Goal: Transaction & Acquisition: Purchase product/service

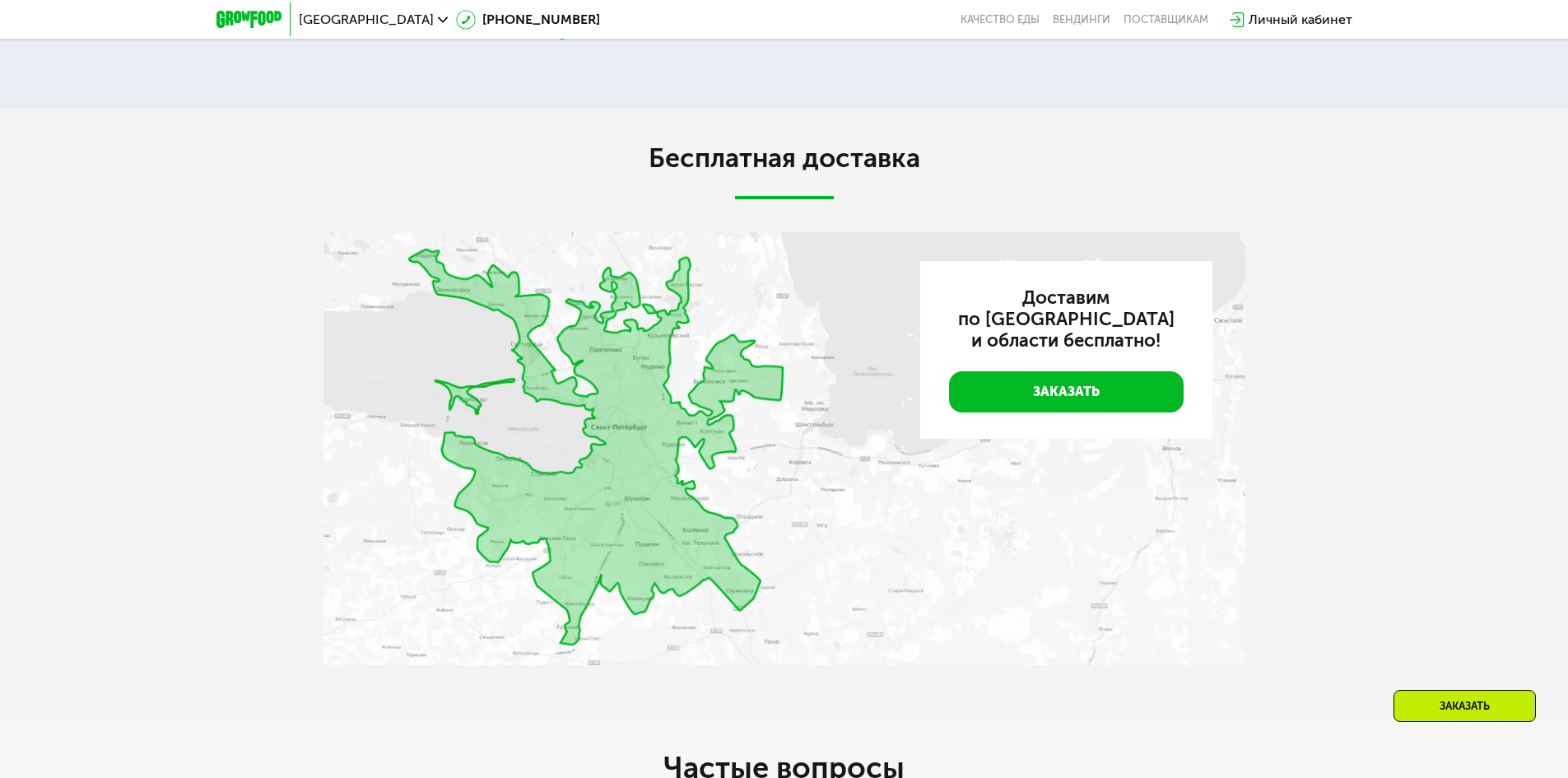
scroll to position [3261, 0]
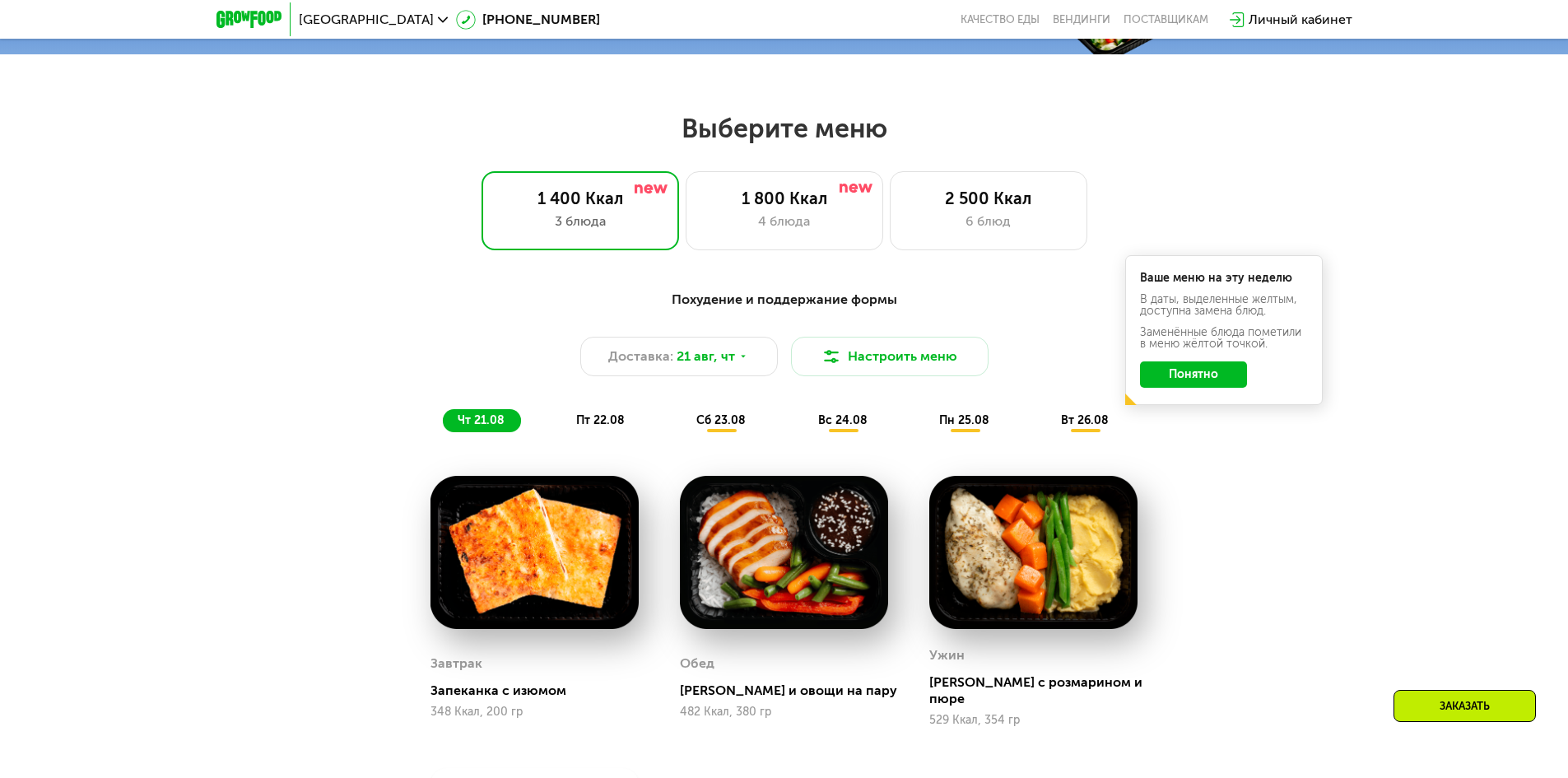
scroll to position [799, 0]
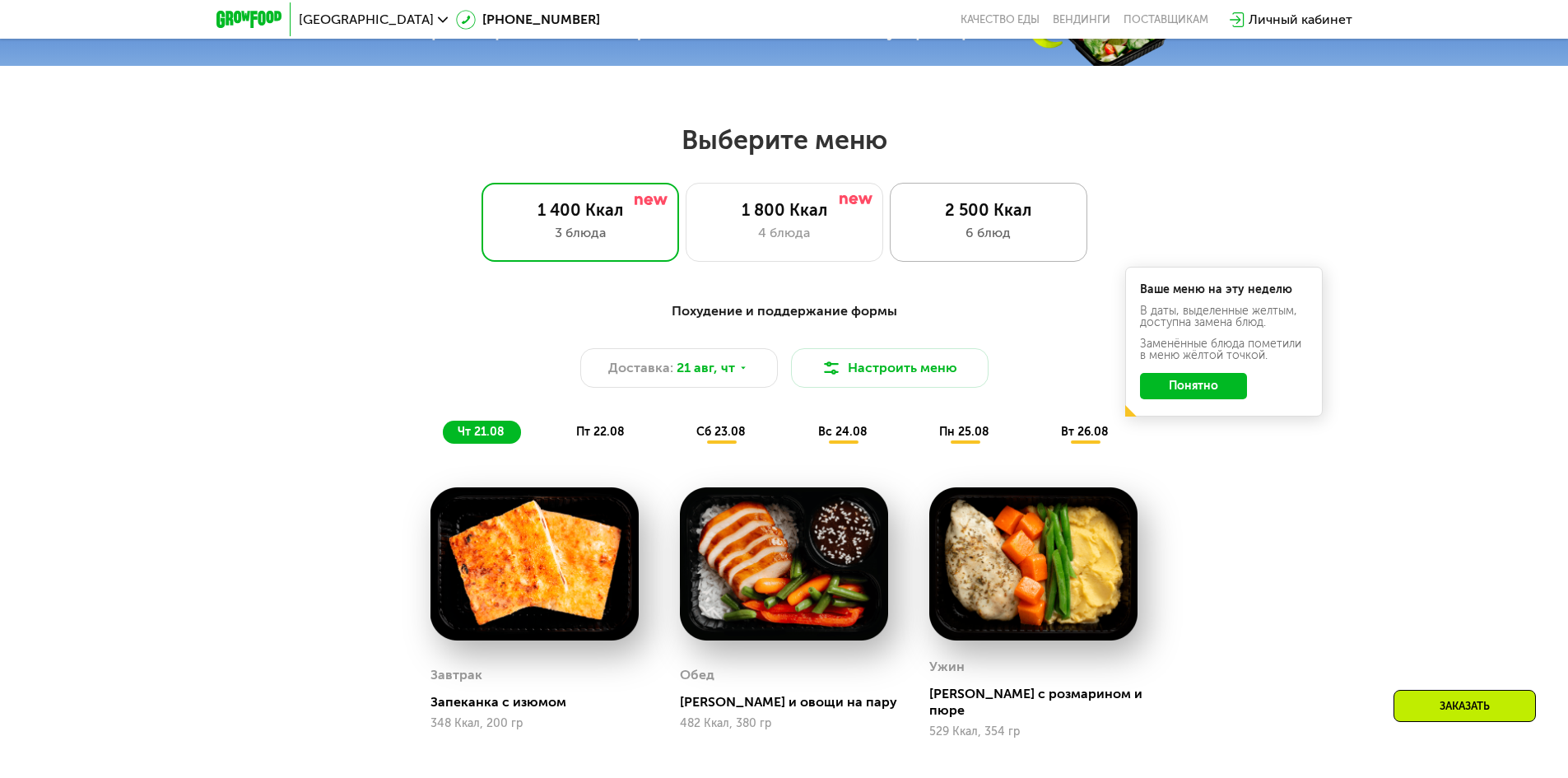
click at [992, 241] on div "6 блюд" at bounding box center [988, 233] width 163 height 20
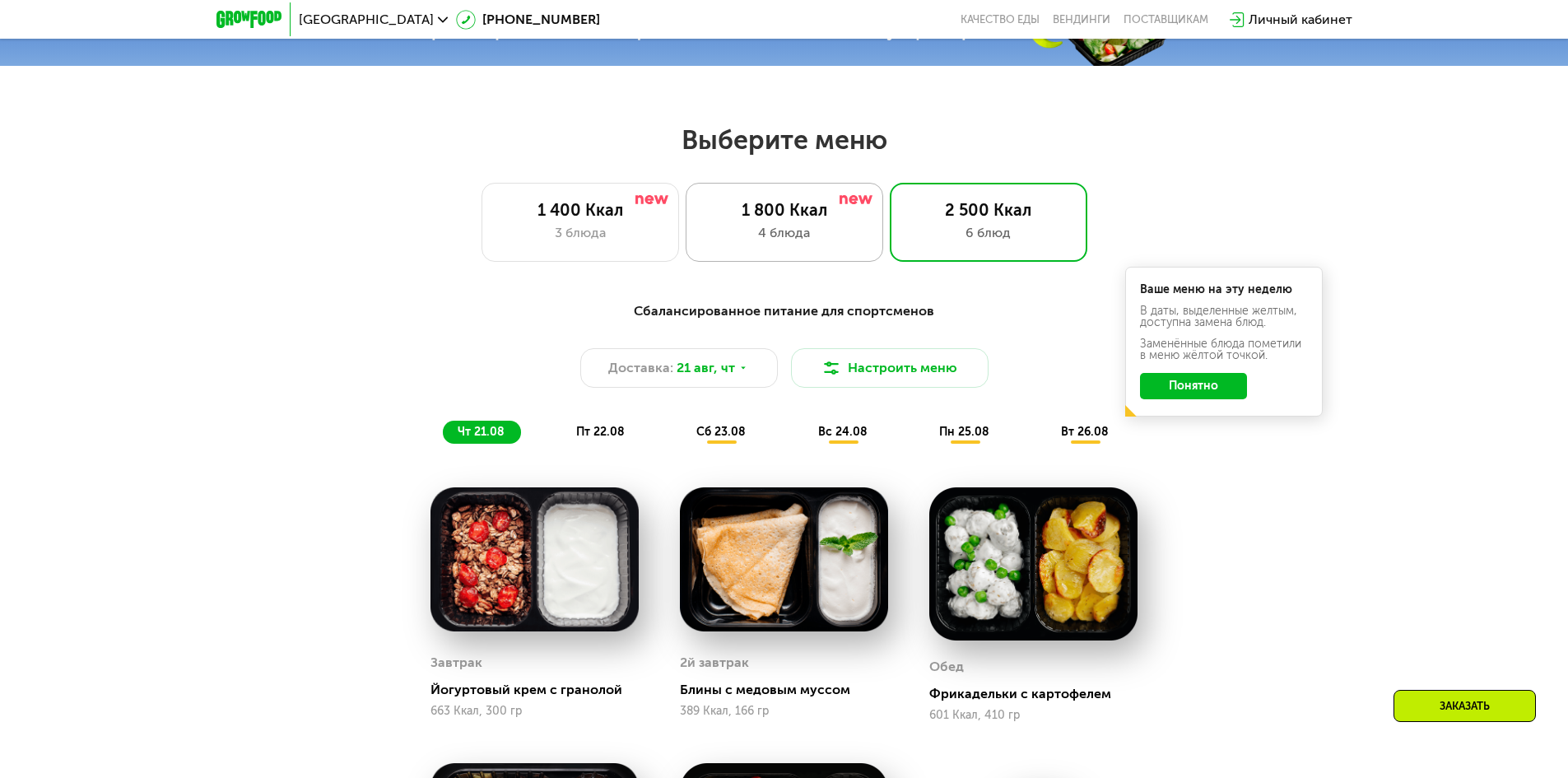
click at [813, 239] on div "4 блюда" at bounding box center [784, 233] width 163 height 20
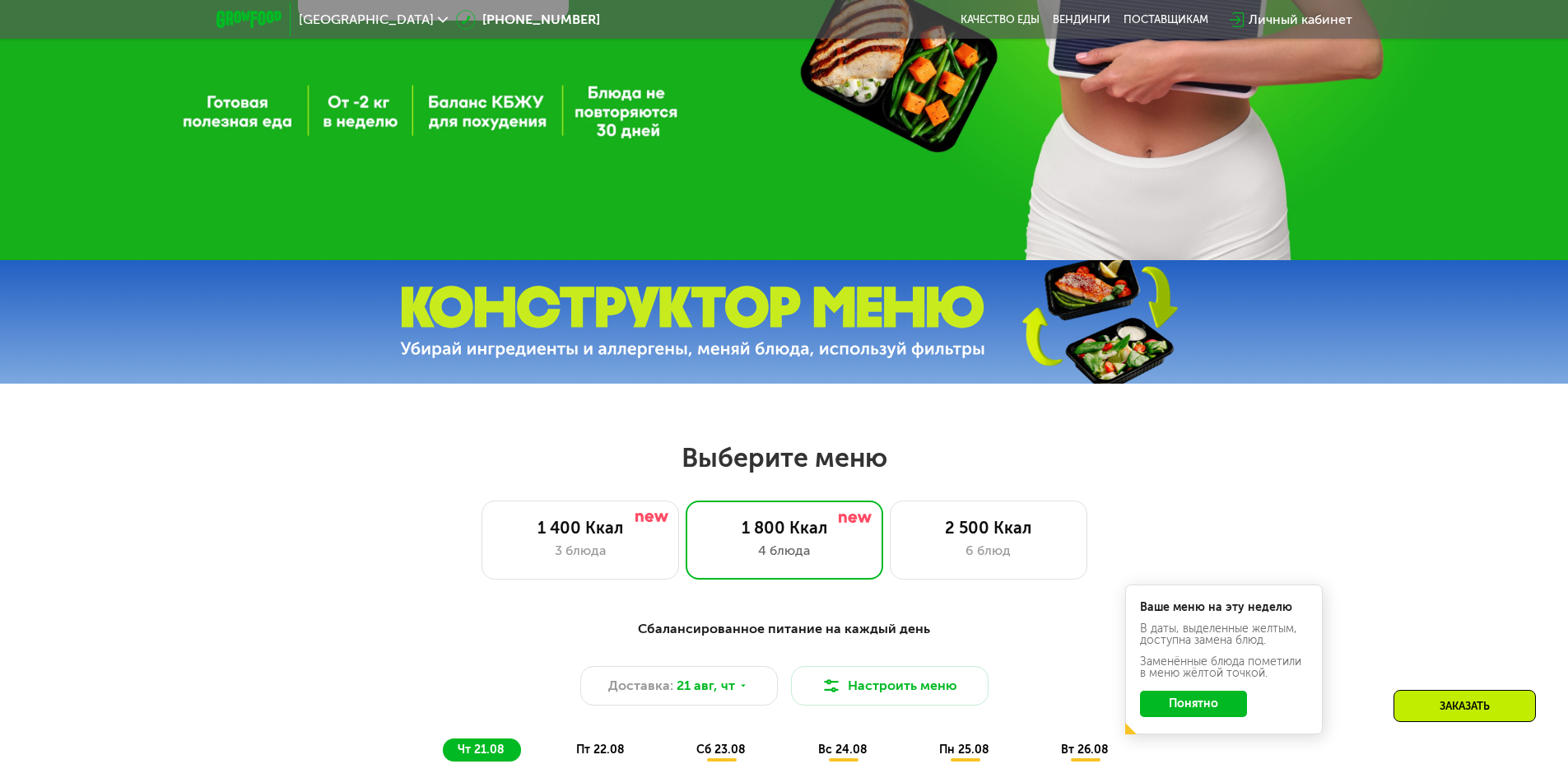
scroll to position [387, 0]
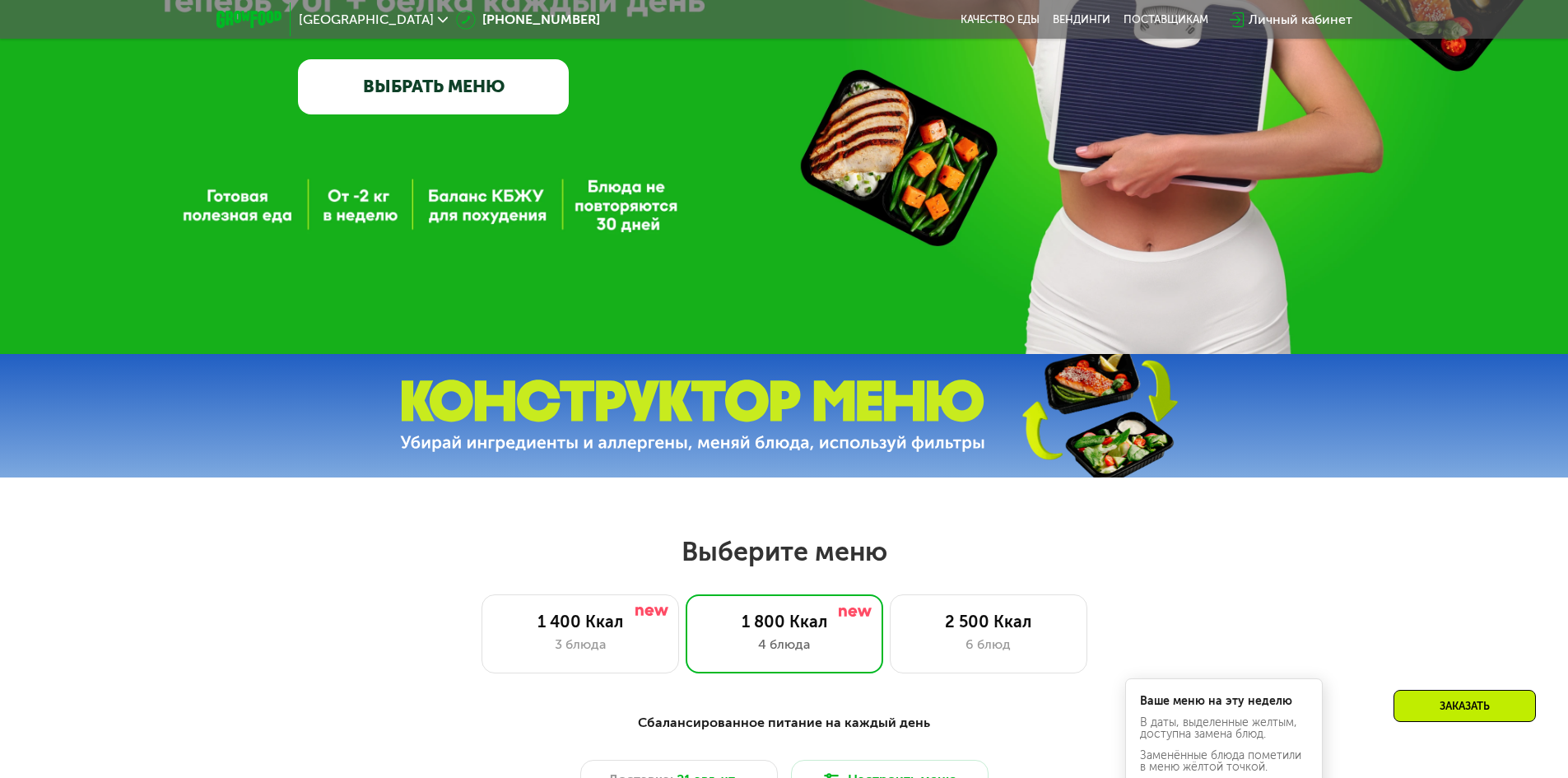
drag, startPoint x: 992, startPoint y: 642, endPoint x: 888, endPoint y: 575, distance: 123.7
click at [994, 642] on div "6 блюд" at bounding box center [988, 644] width 163 height 20
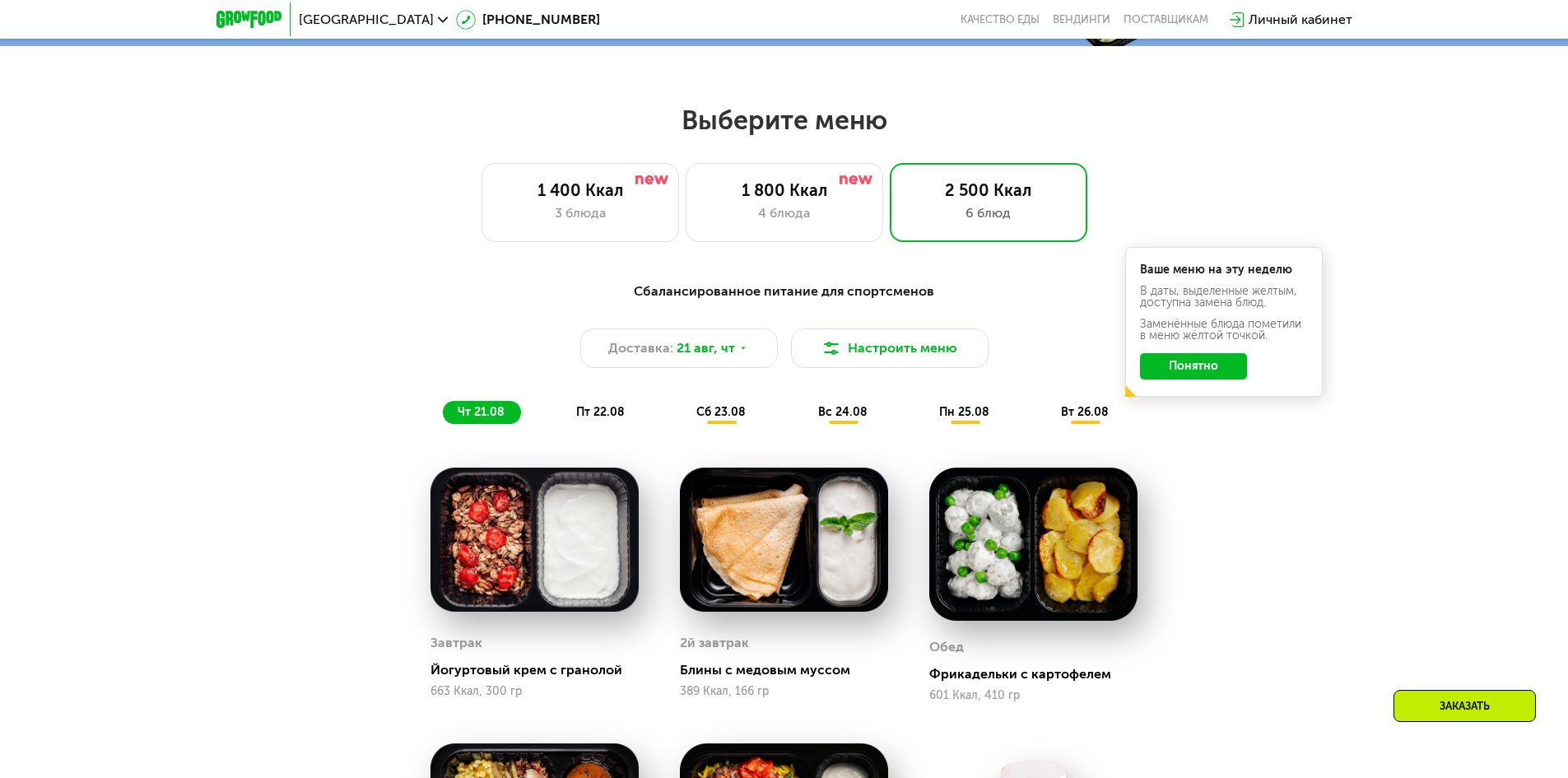
scroll to position [717, 0]
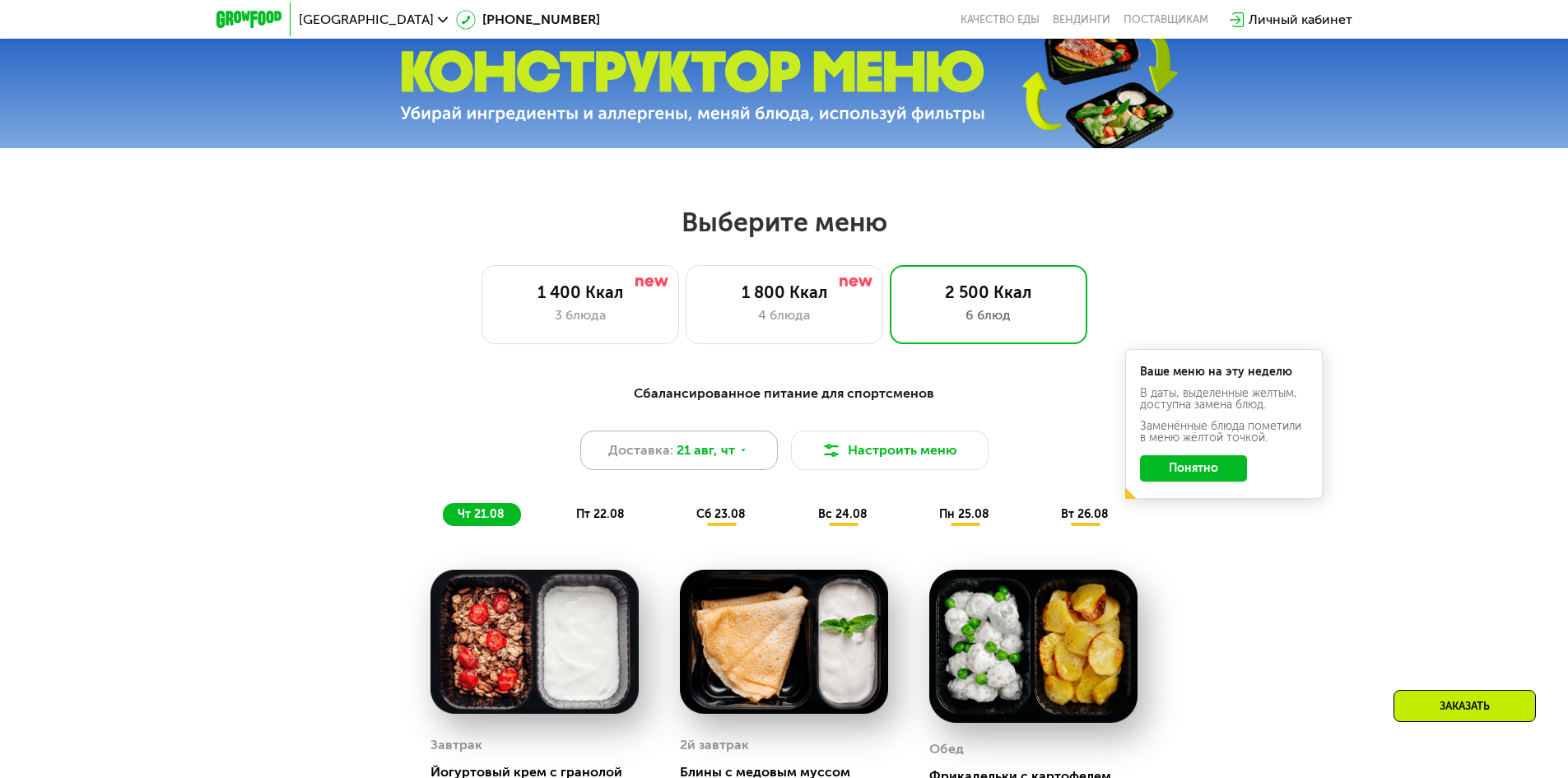
click at [629, 452] on span "Доставка:" at bounding box center [641, 450] width 65 height 20
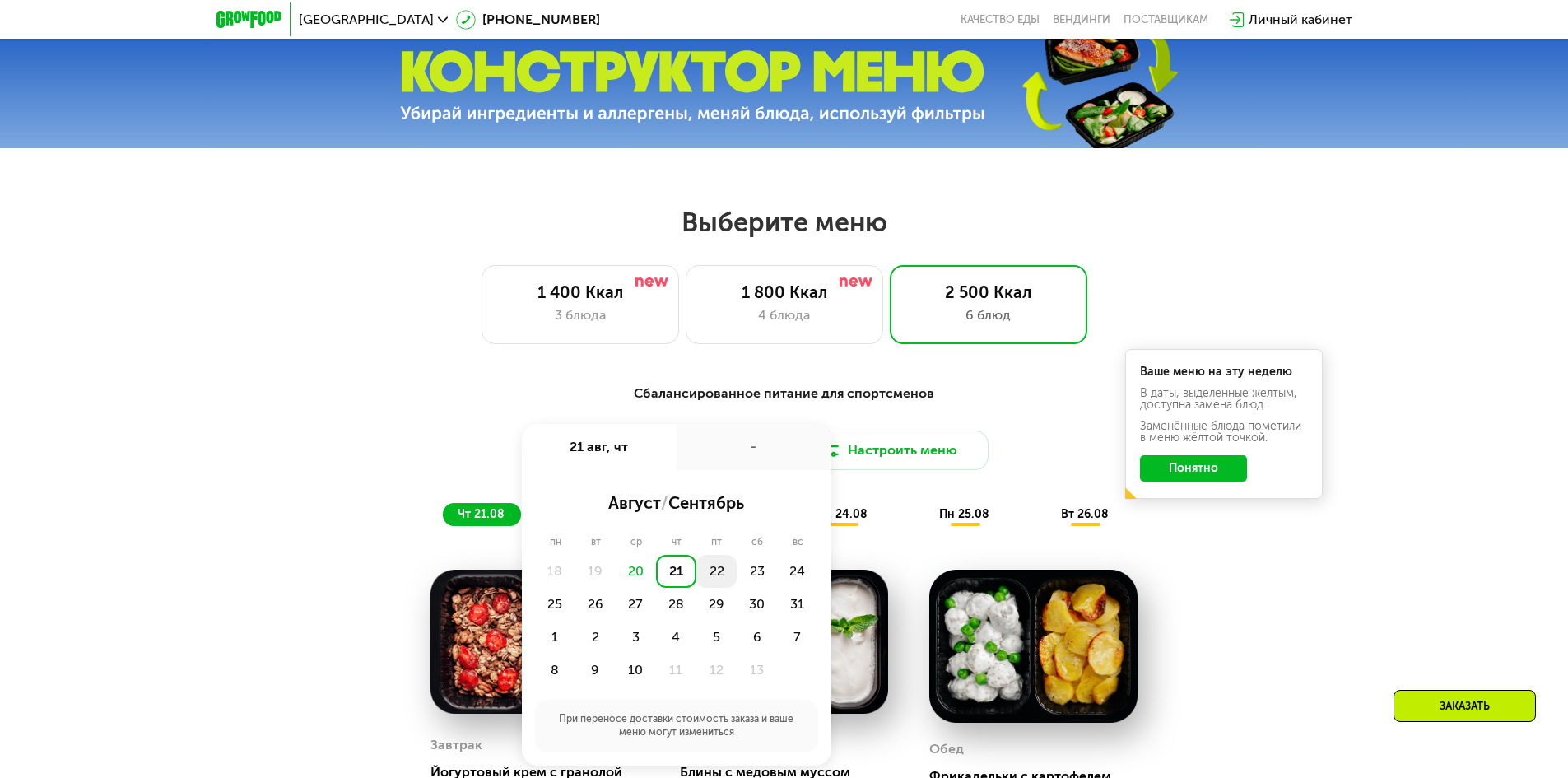
click at [737, 577] on div "22" at bounding box center [757, 571] width 40 height 33
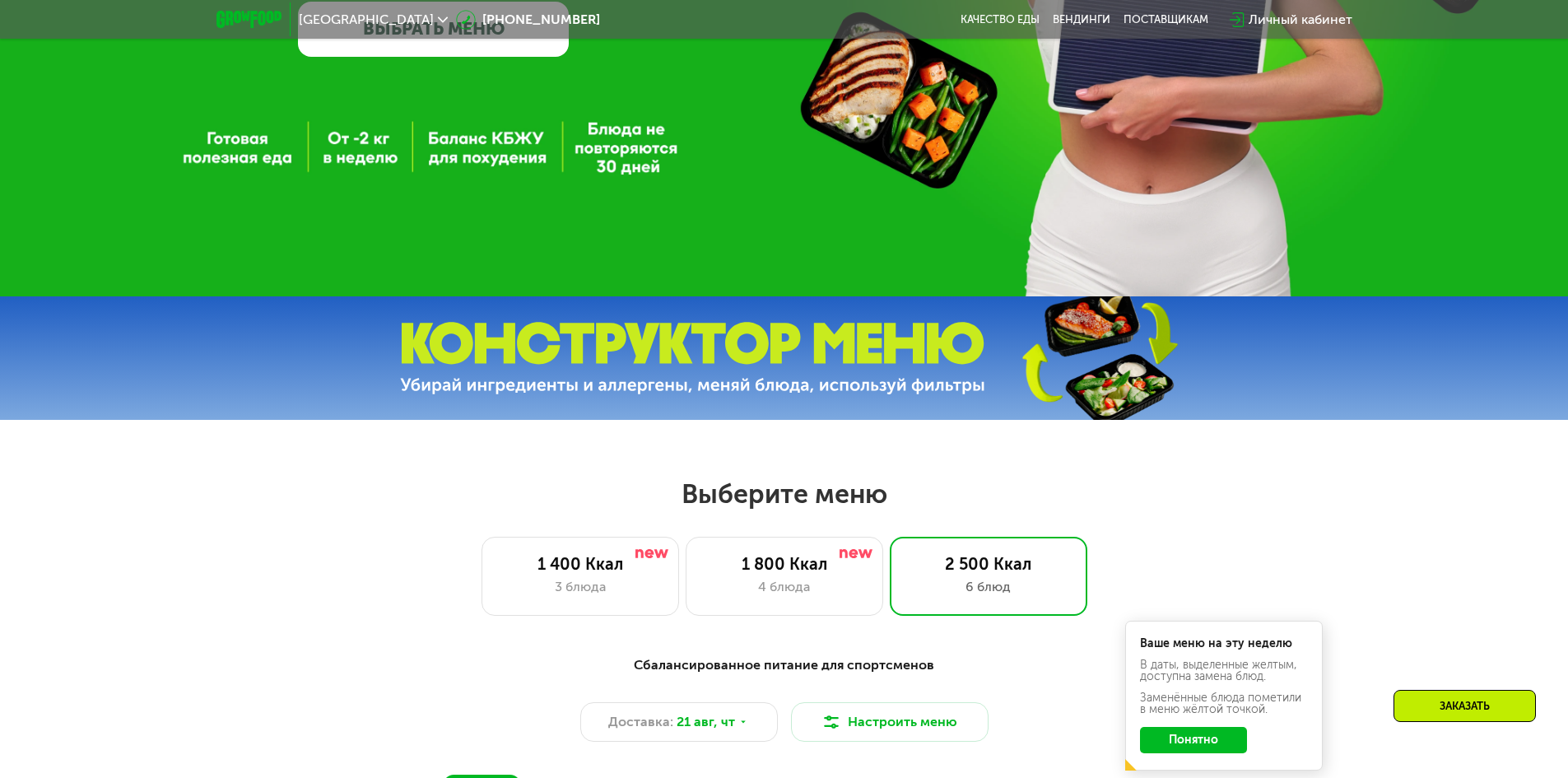
scroll to position [495, 0]
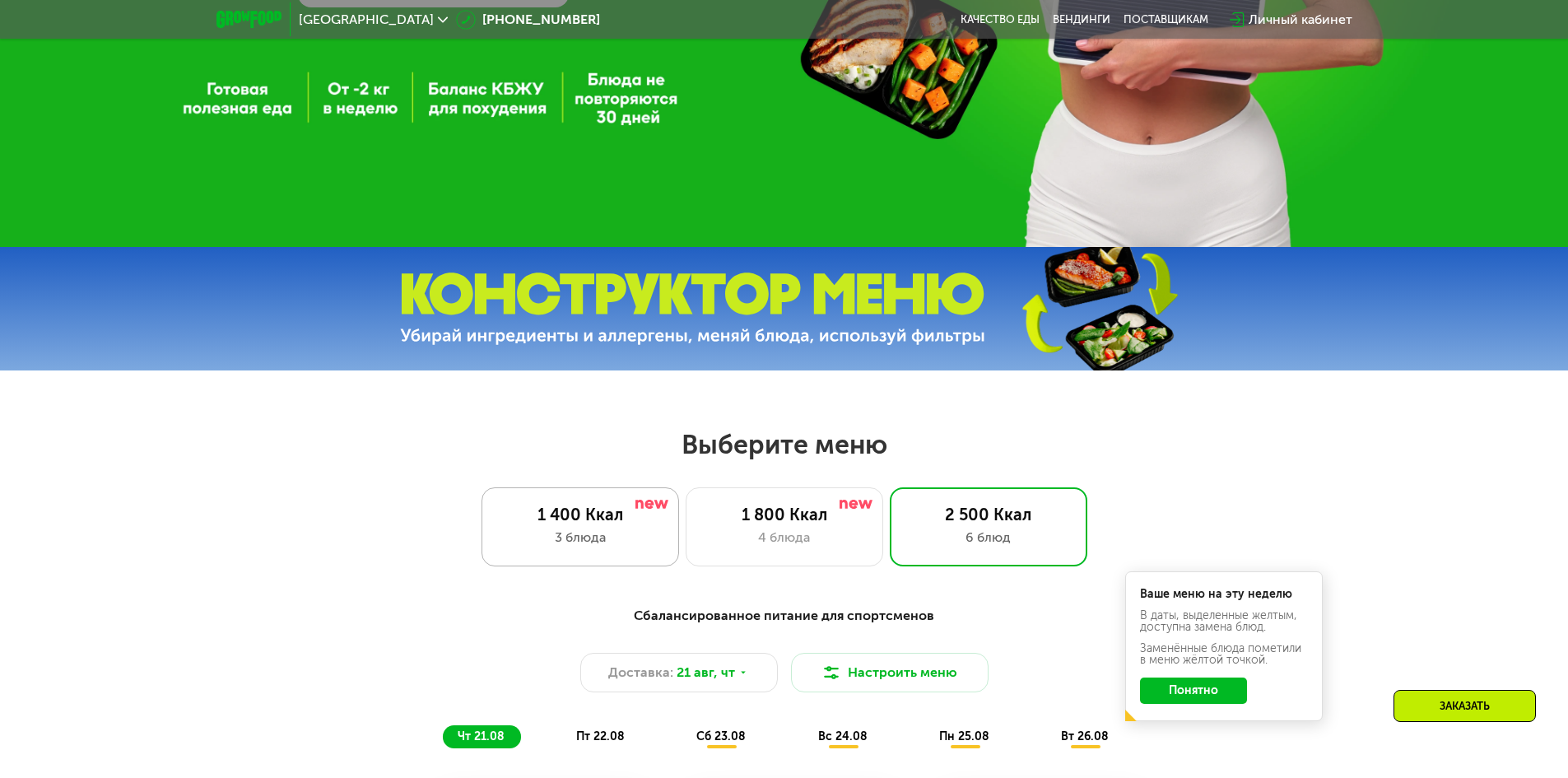
click at [620, 540] on div "3 блюда" at bounding box center [579, 538] width 163 height 20
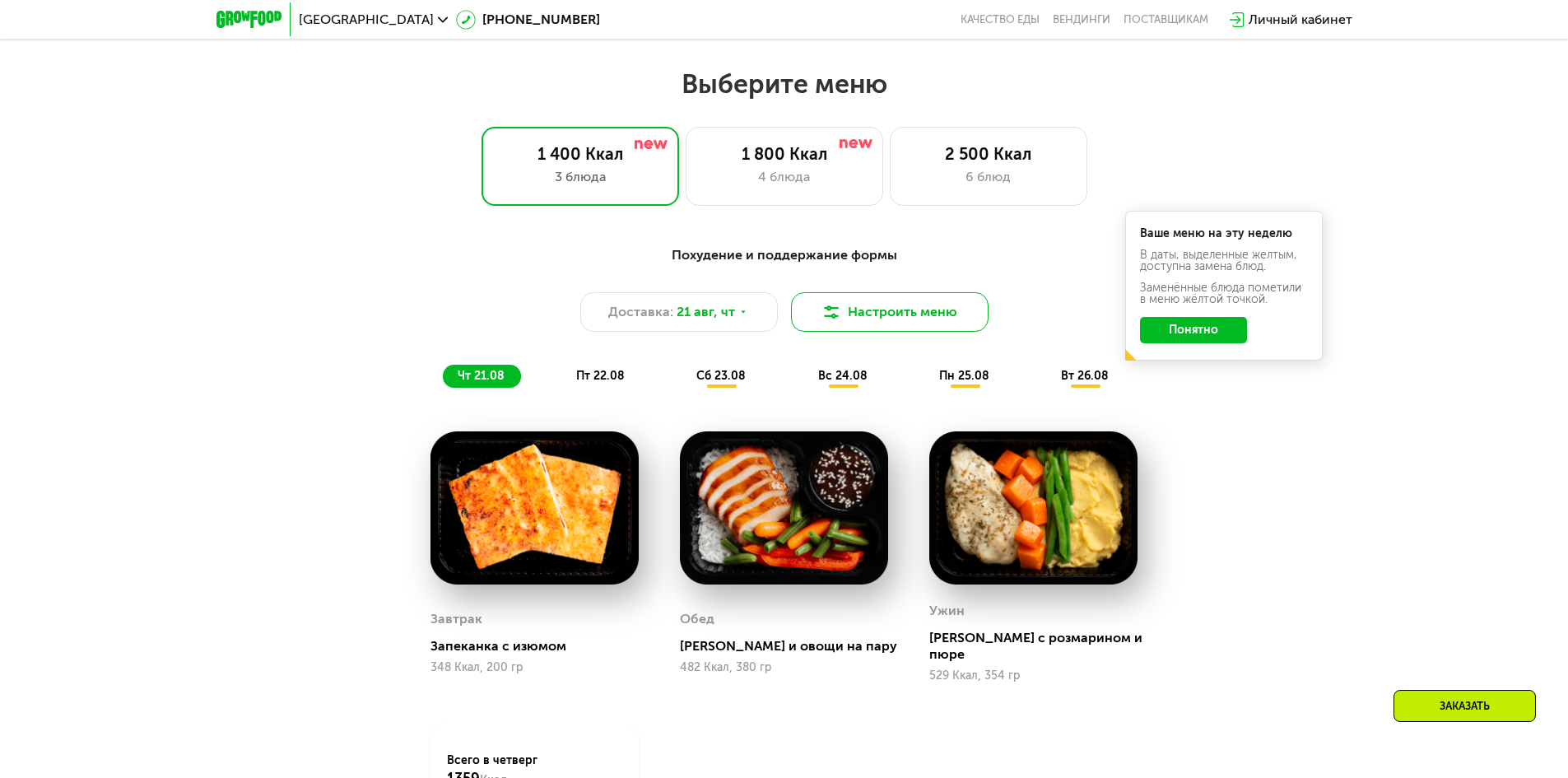
scroll to position [824, 0]
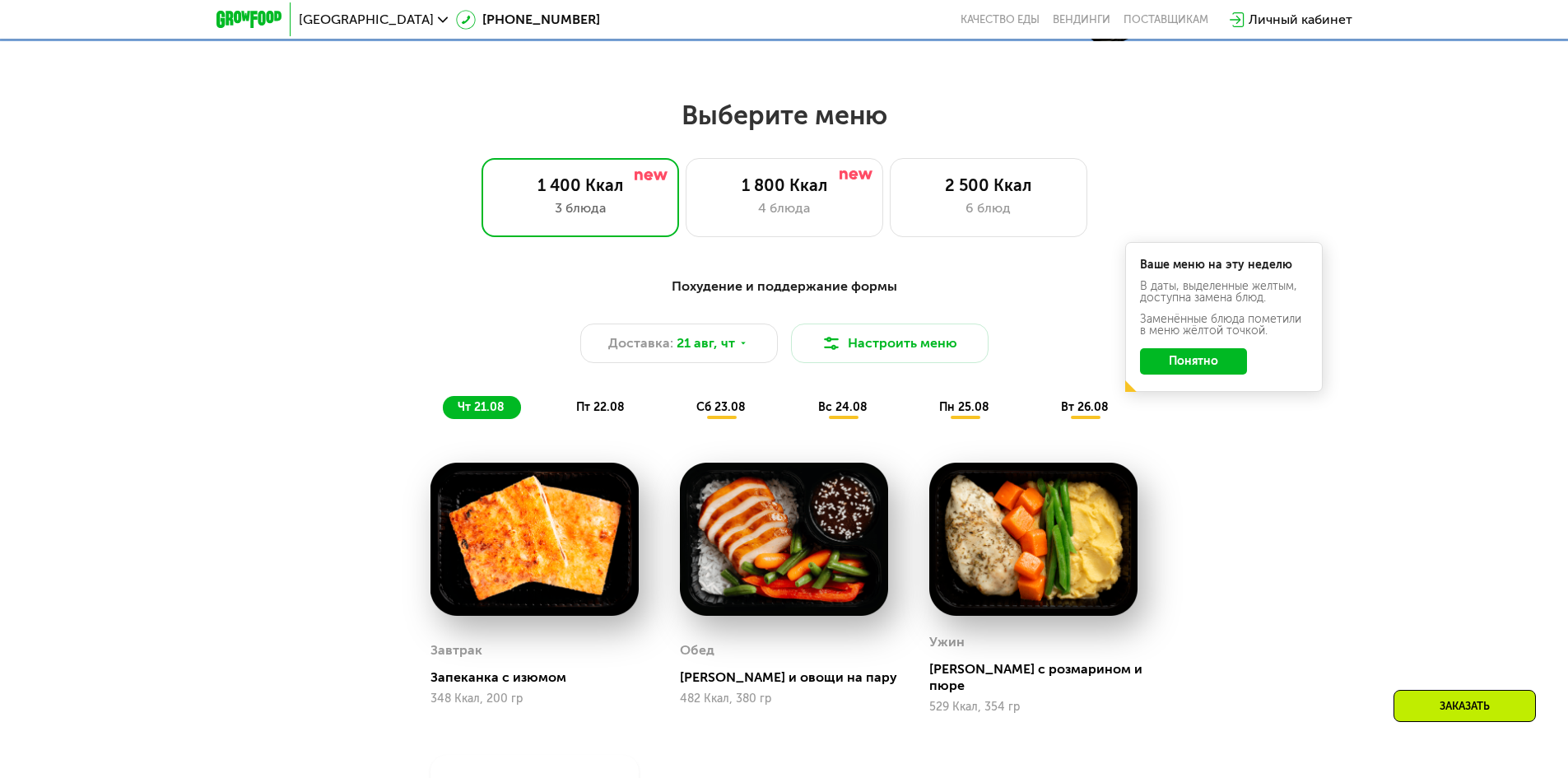
click at [889, 233] on div "1 800 Ккал 4 блюда" at bounding box center [988, 198] width 197 height 79
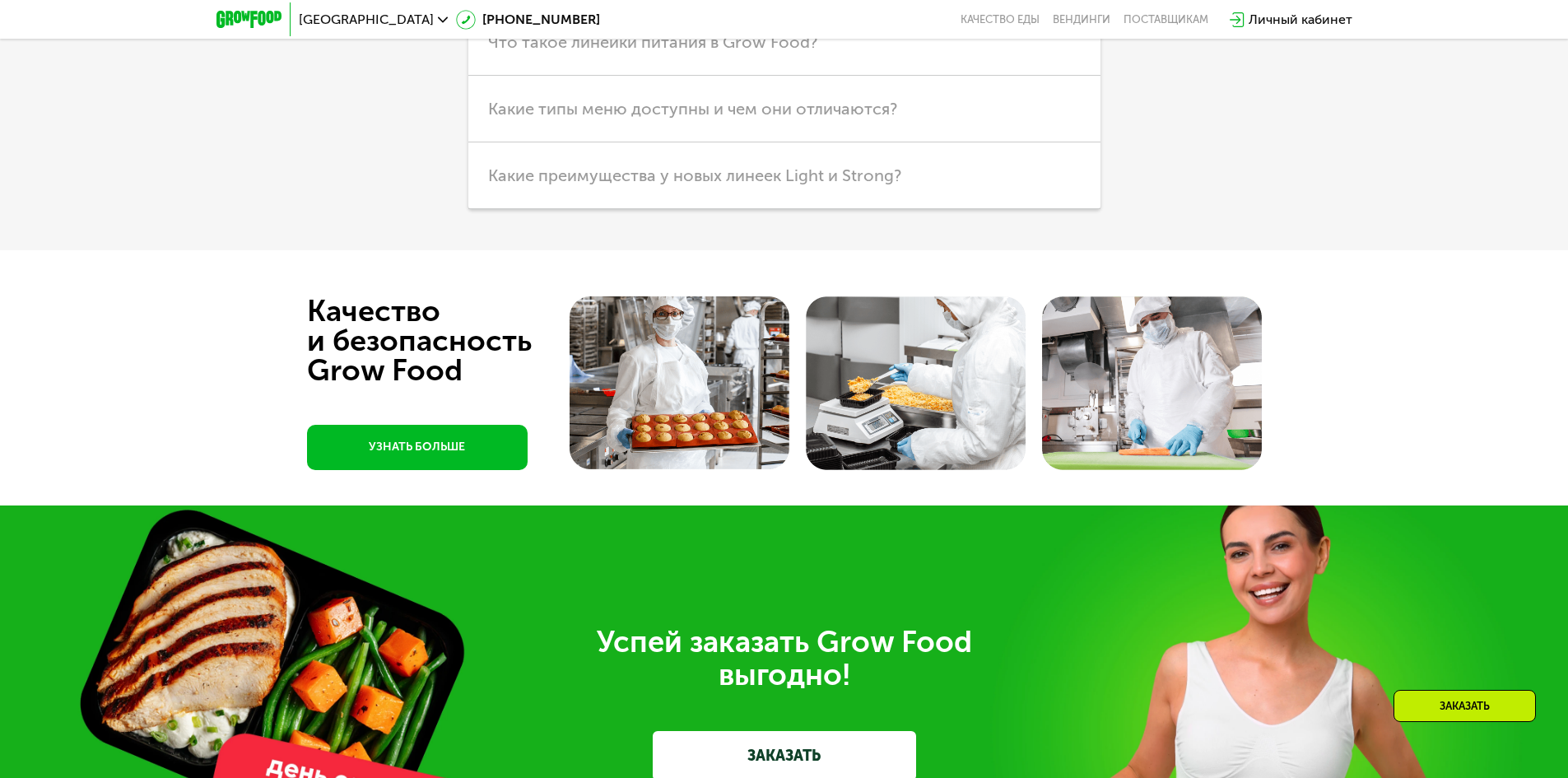
scroll to position [5247, 0]
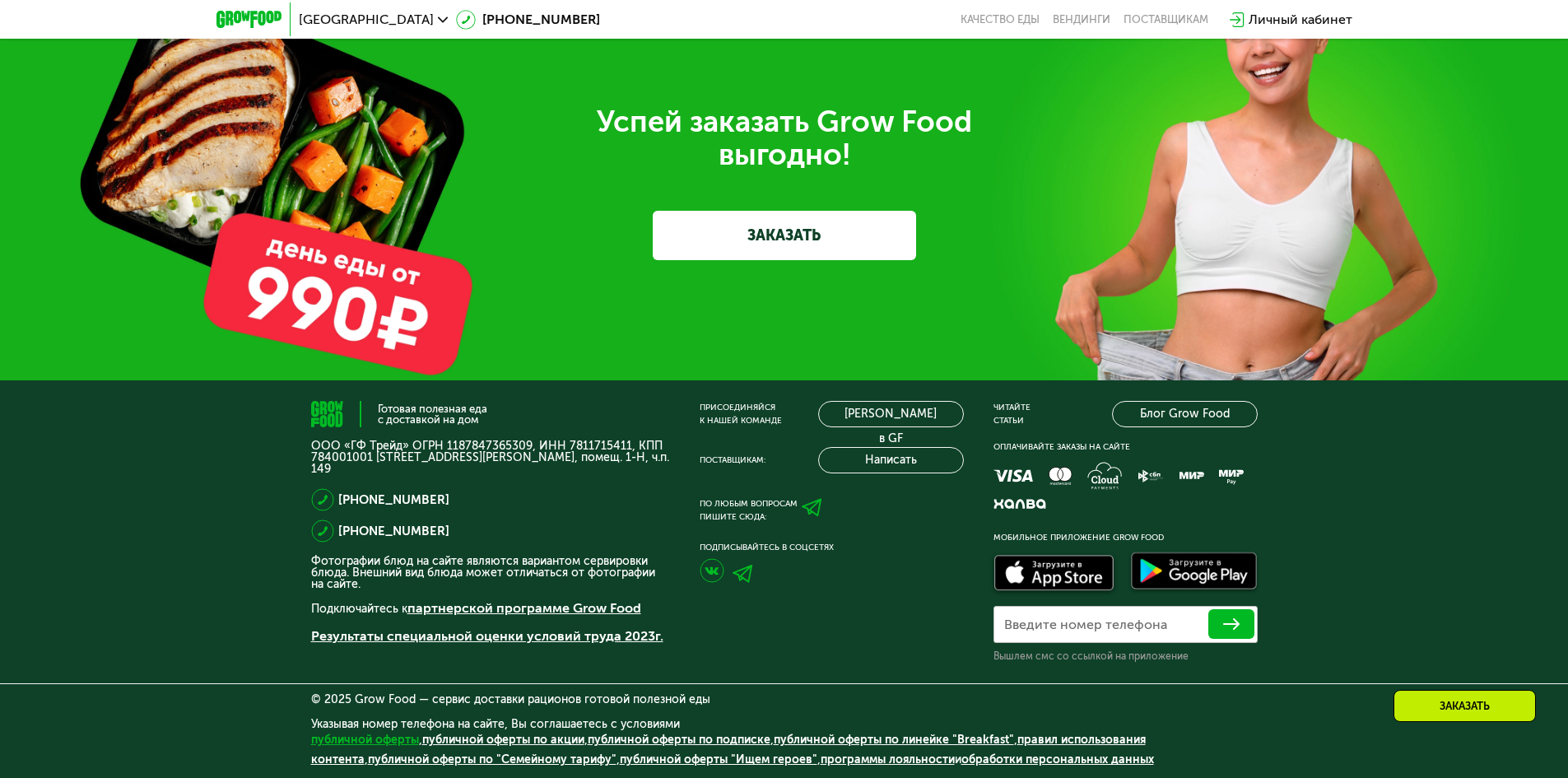
click at [366, 736] on link "публичной оферты" at bounding box center [364, 740] width 108 height 14
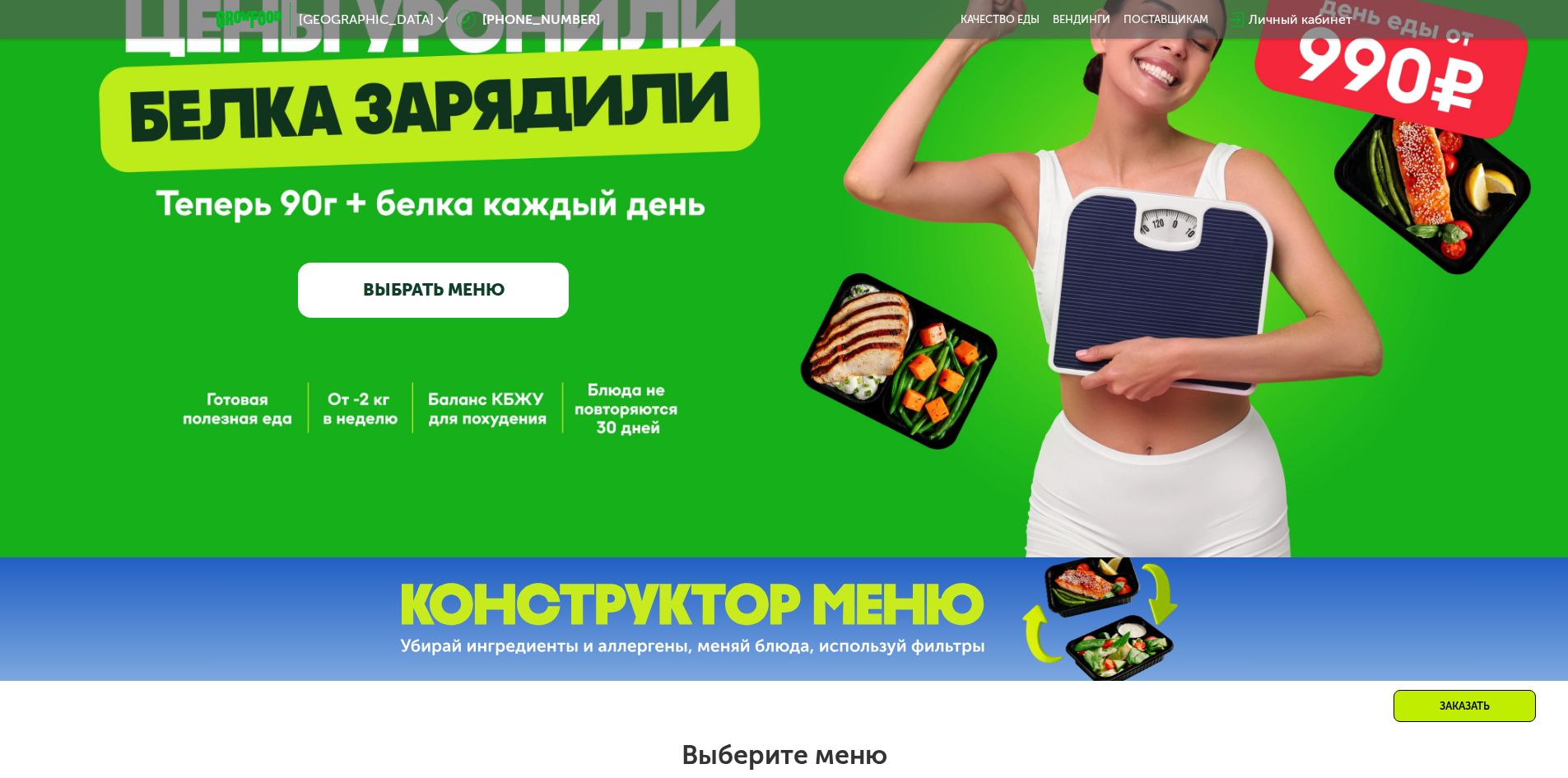
scroll to position [495, 0]
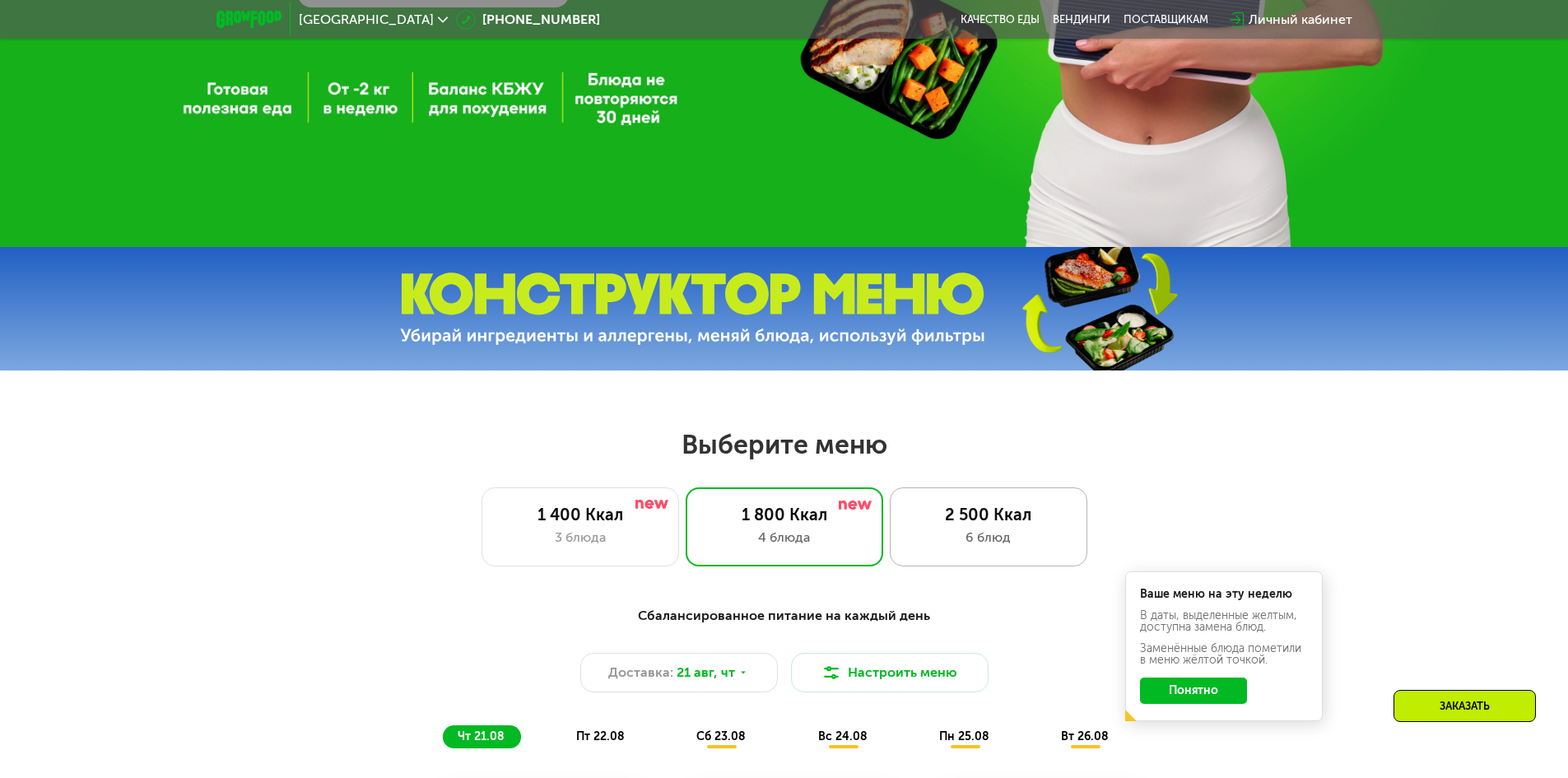
click at [989, 541] on div "6 блюд" at bounding box center [988, 538] width 163 height 20
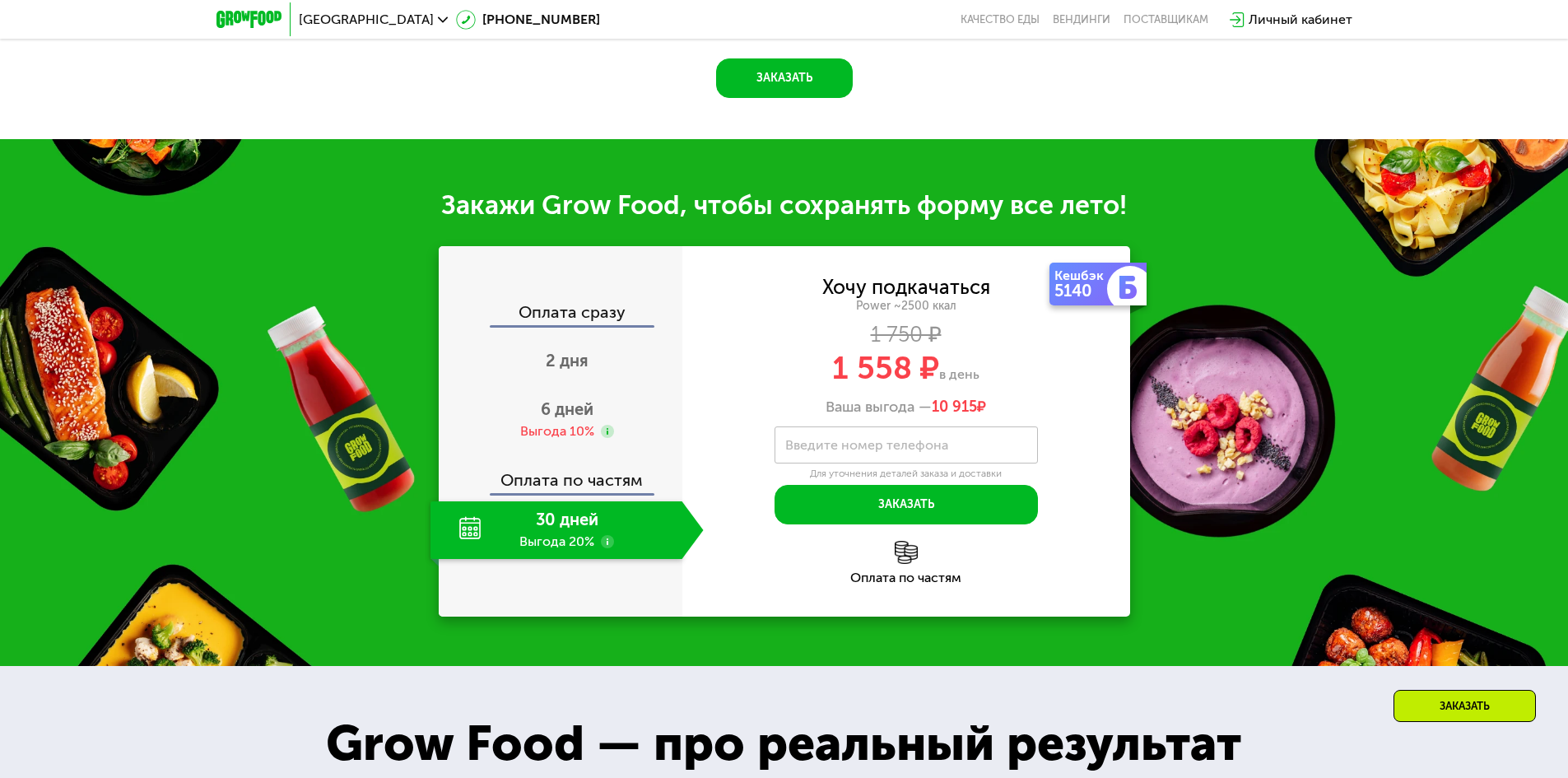
scroll to position [1976, 0]
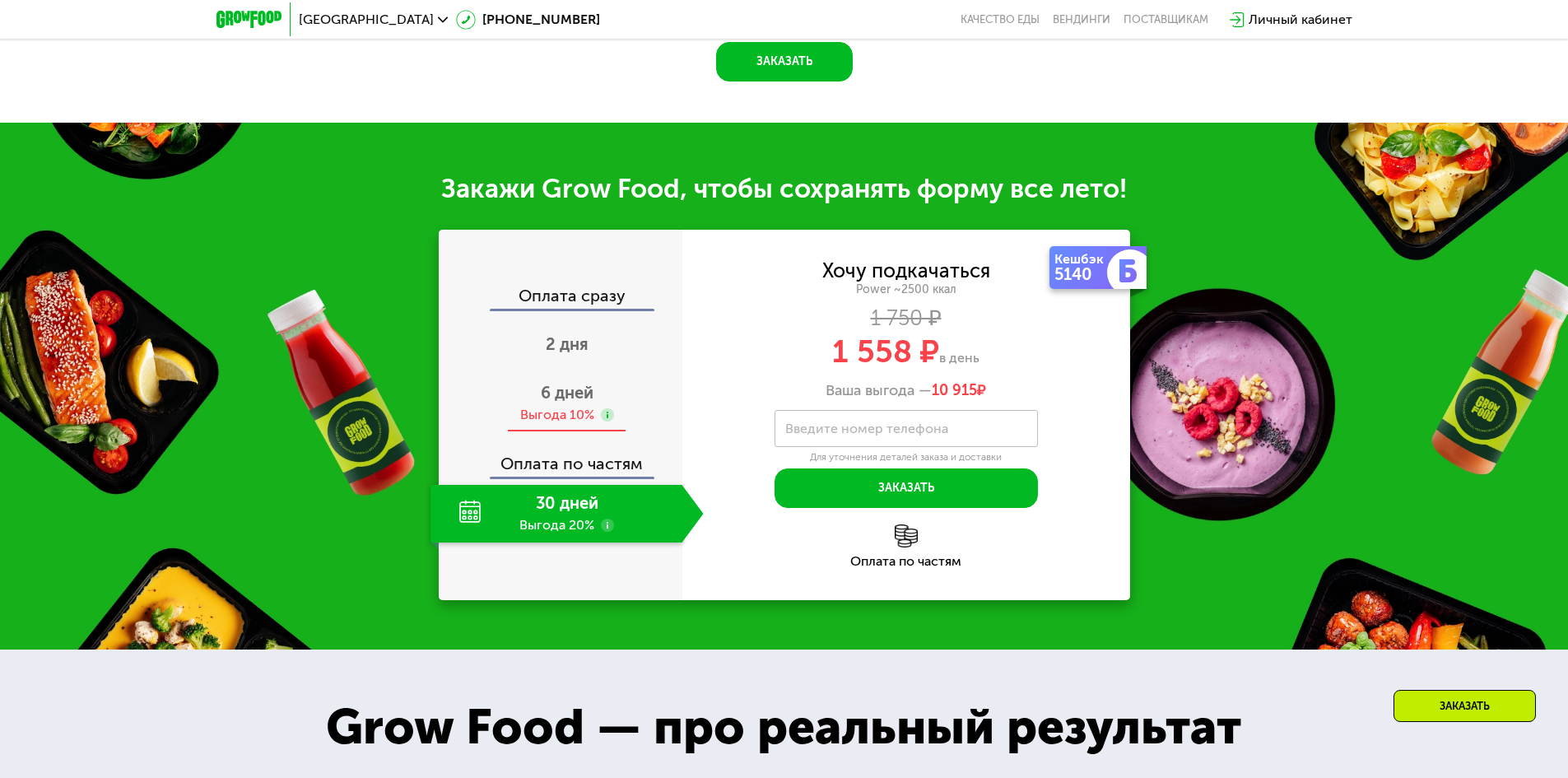
click at [568, 389] on span "6 дней" at bounding box center [567, 393] width 53 height 20
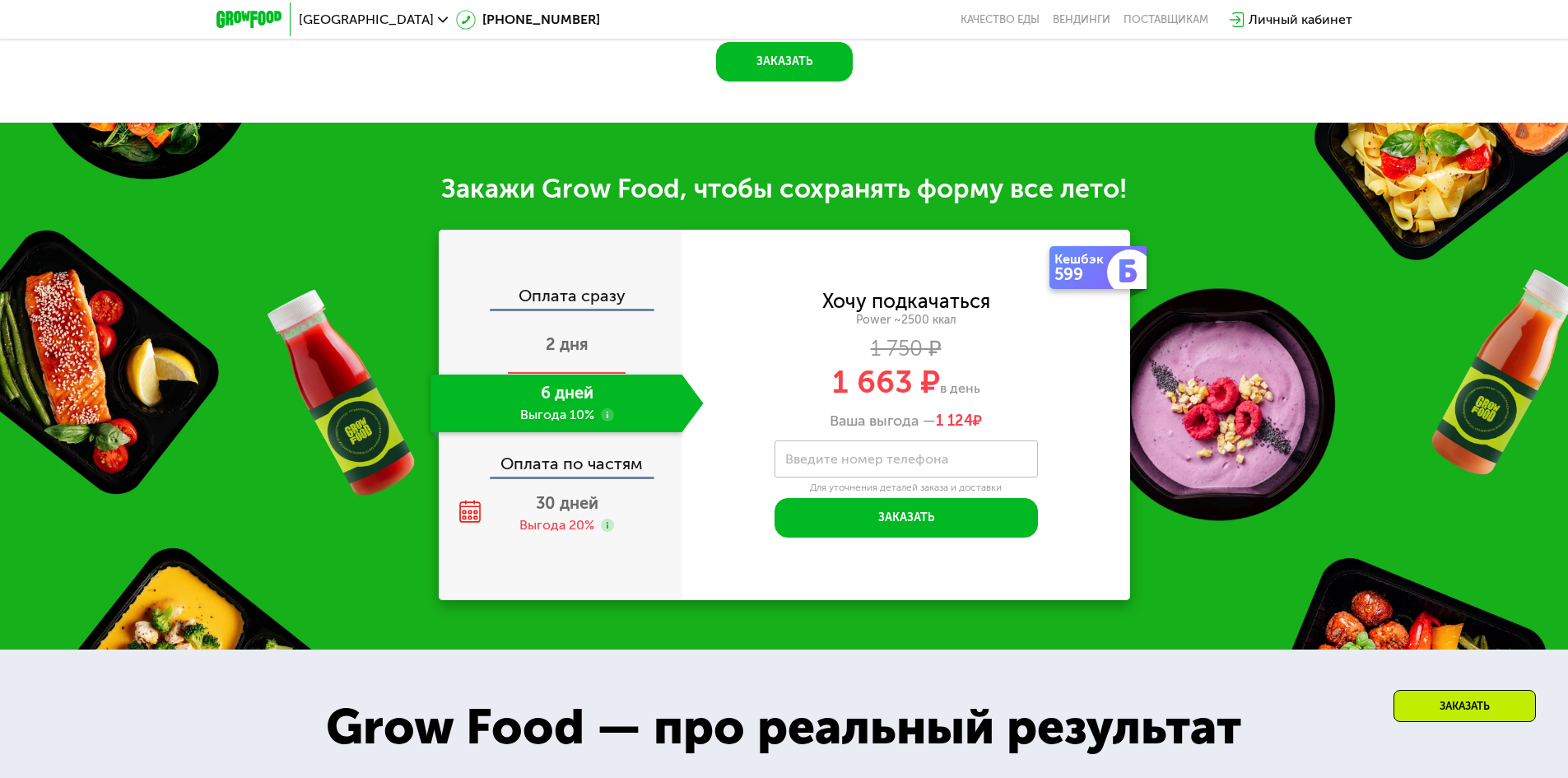
click at [597, 329] on div "2 дня" at bounding box center [567, 345] width 273 height 58
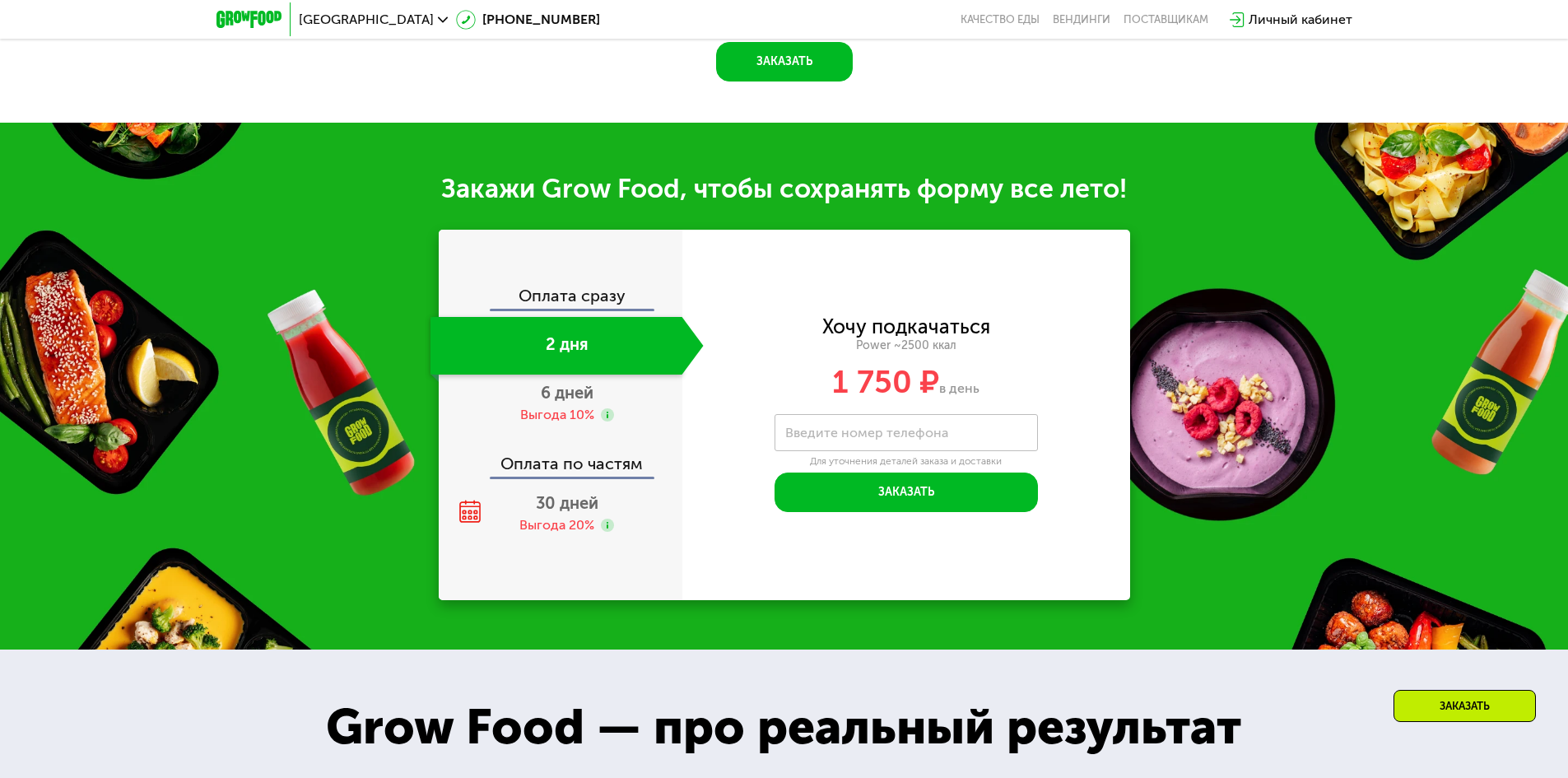
drag, startPoint x: 648, startPoint y: 464, endPoint x: 825, endPoint y: 577, distance: 210.0
click at [825, 577] on div "Хочу подкачаться Power ~2500 ккал 1 750 ₽ в день Введите свой номер телефона Вв…" at bounding box center [907, 415] width 448 height 370
